Goal: Information Seeking & Learning: Find specific fact

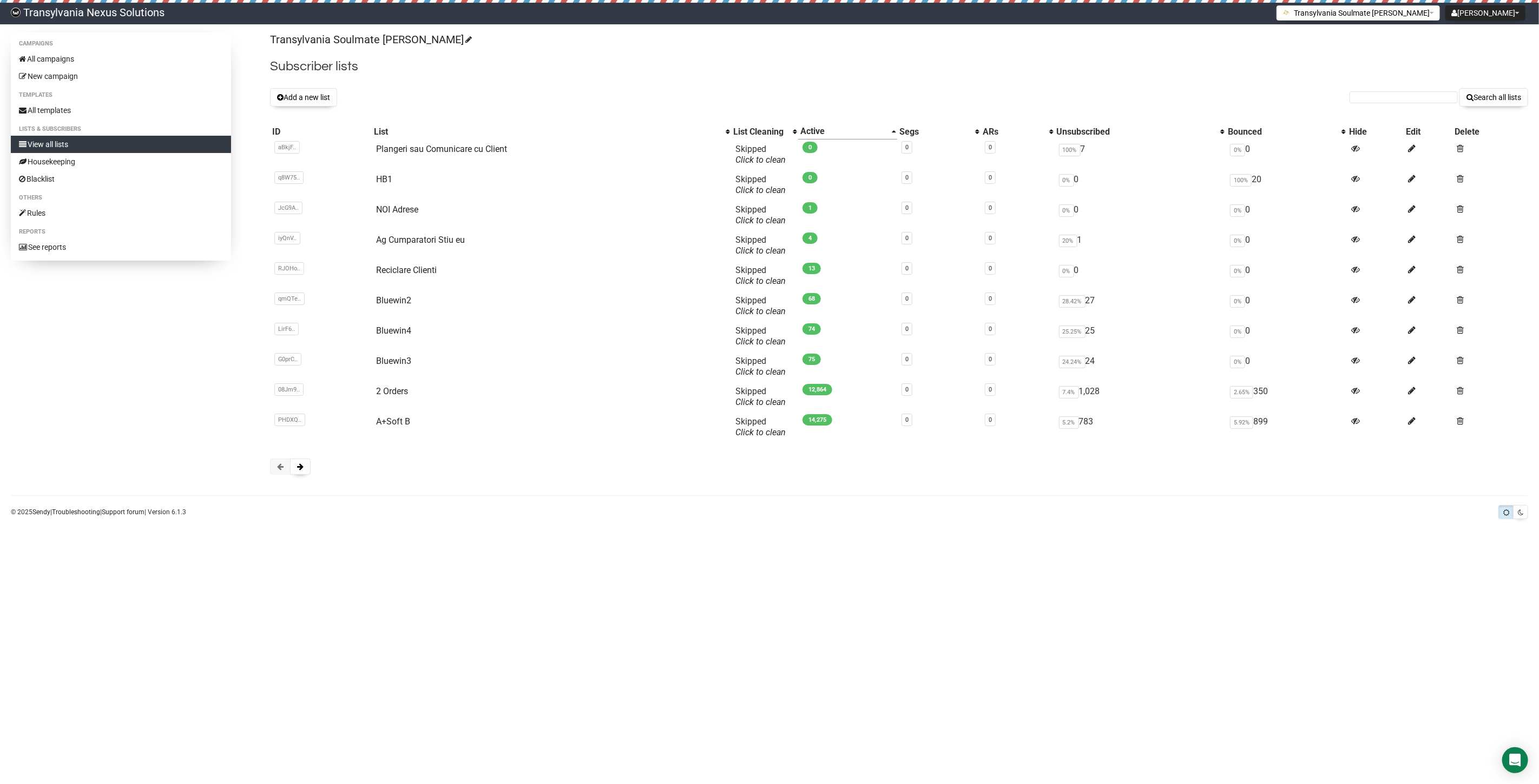
click at [1380, 83] on div "Transylvania Soulmate [PERSON_NAME] Subscriber lists Add a new list Search all …" at bounding box center [899, 259] width 1258 height 453
click at [1374, 101] on input "text" at bounding box center [1403, 97] width 108 height 12
paste input "[PERSON_NAME][EMAIL_ADDRESS][DOMAIN_NAME]"
type input "[PERSON_NAME][EMAIL_ADDRESS][DOMAIN_NAME]"
click at [1502, 97] on button "Search all lists" at bounding box center [1493, 97] width 69 height 18
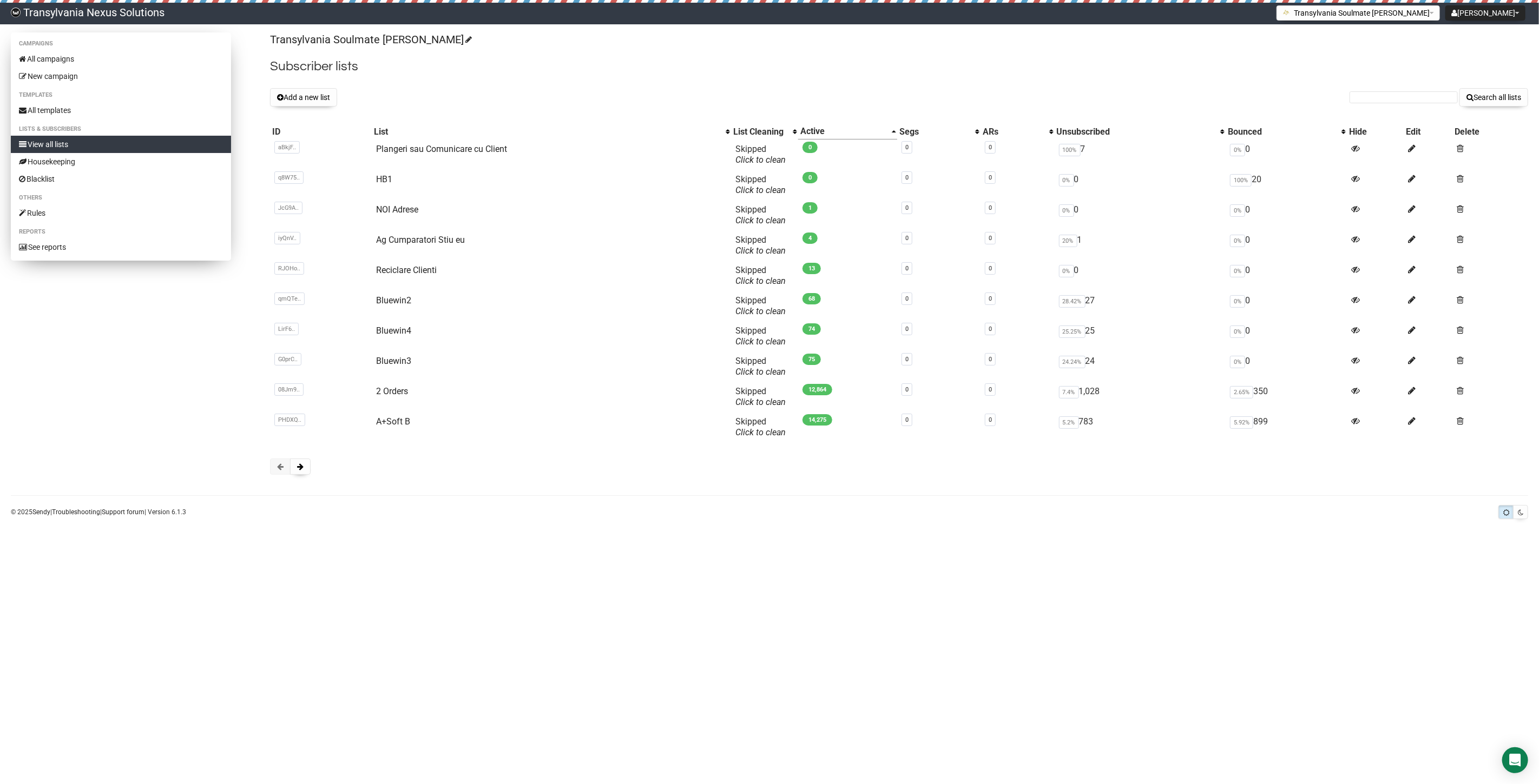
click at [88, 148] on link "View all lists" at bounding box center [121, 145] width 220 height 17
click at [1386, 93] on input "text" at bounding box center [1403, 97] width 108 height 12
paste input "elke.romauch@gmx.net"
type input "elke.romauch@gmx.net"
click at [1492, 90] on button "Search all lists" at bounding box center [1493, 97] width 69 height 18
